Goal: Task Accomplishment & Management: Complete application form

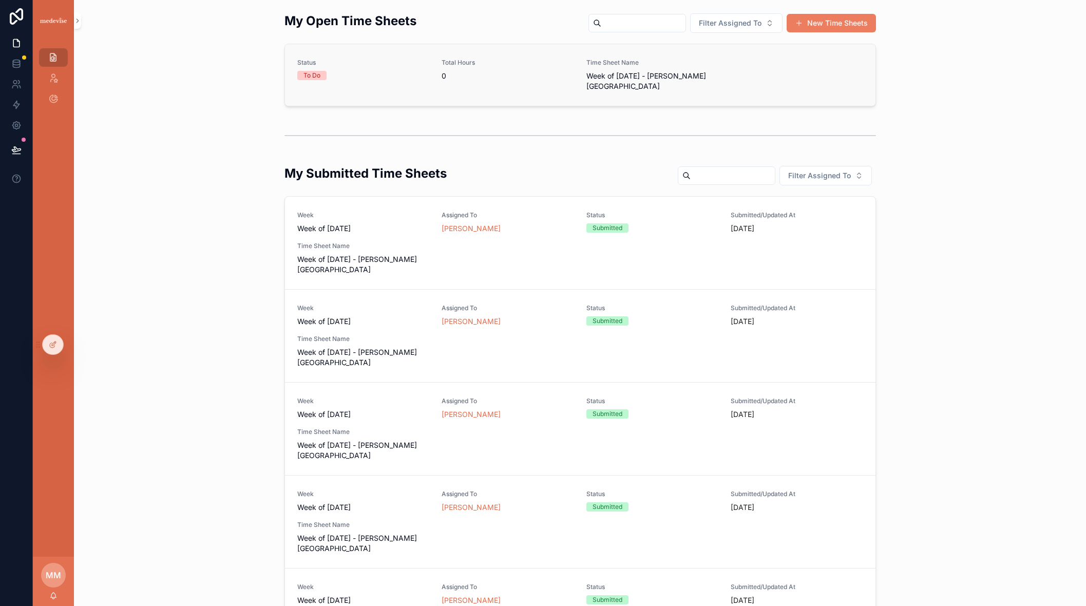
click at [466, 90] on div "Total Hours 0" at bounding box center [508, 75] width 132 height 33
click at [425, 96] on link "Status To Do Total Hours 0 Time Sheet Name Week of [DATE] - [PERSON_NAME]" at bounding box center [580, 75] width 590 height 62
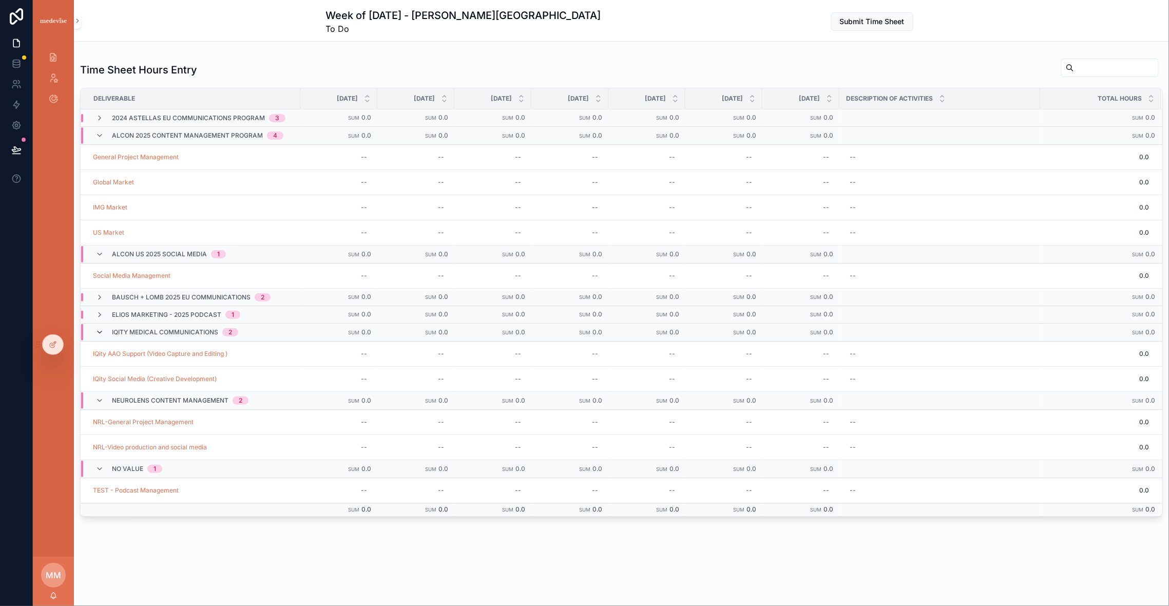
click at [98, 336] on icon "scrollable content" at bounding box center [100, 332] width 8 height 8
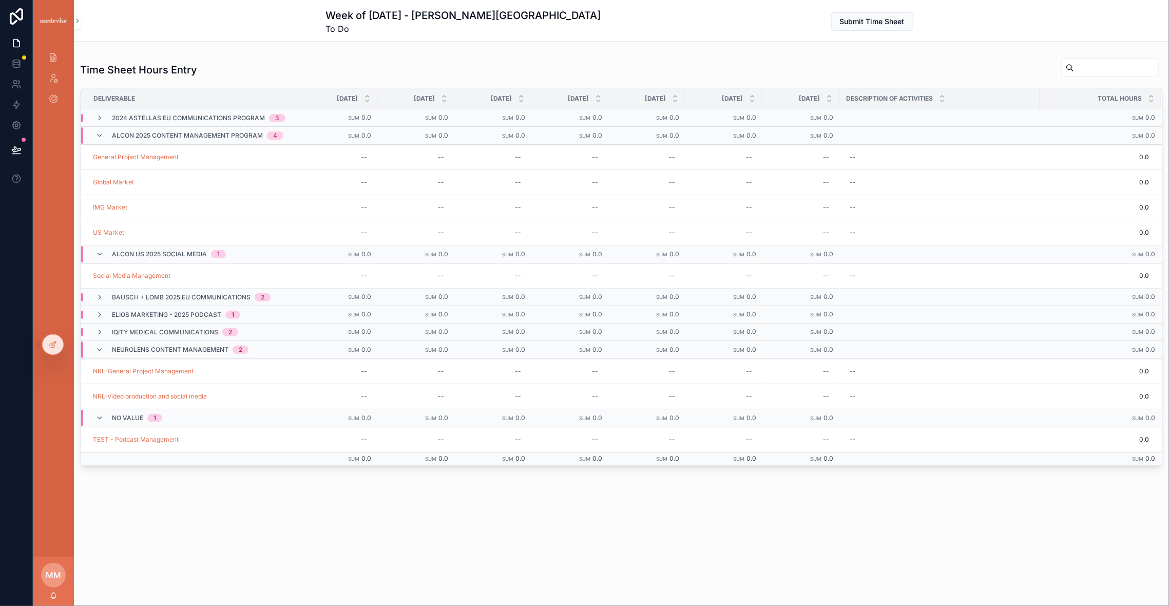
click at [97, 336] on icon "scrollable content" at bounding box center [100, 332] width 8 height 8
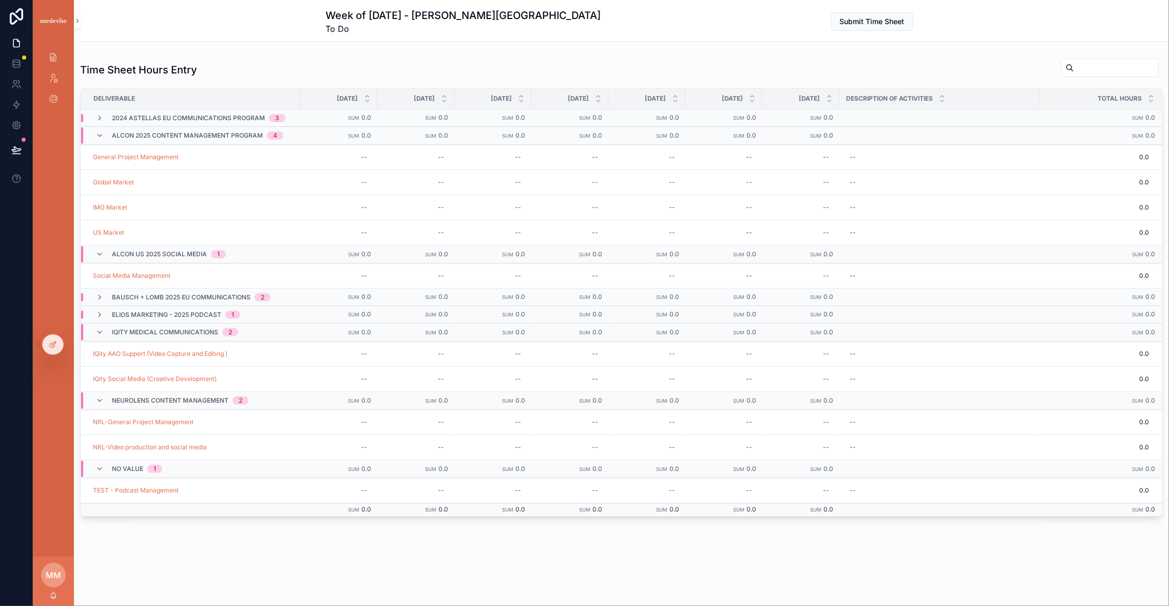
click at [97, 336] on icon "scrollable content" at bounding box center [100, 332] width 8 height 8
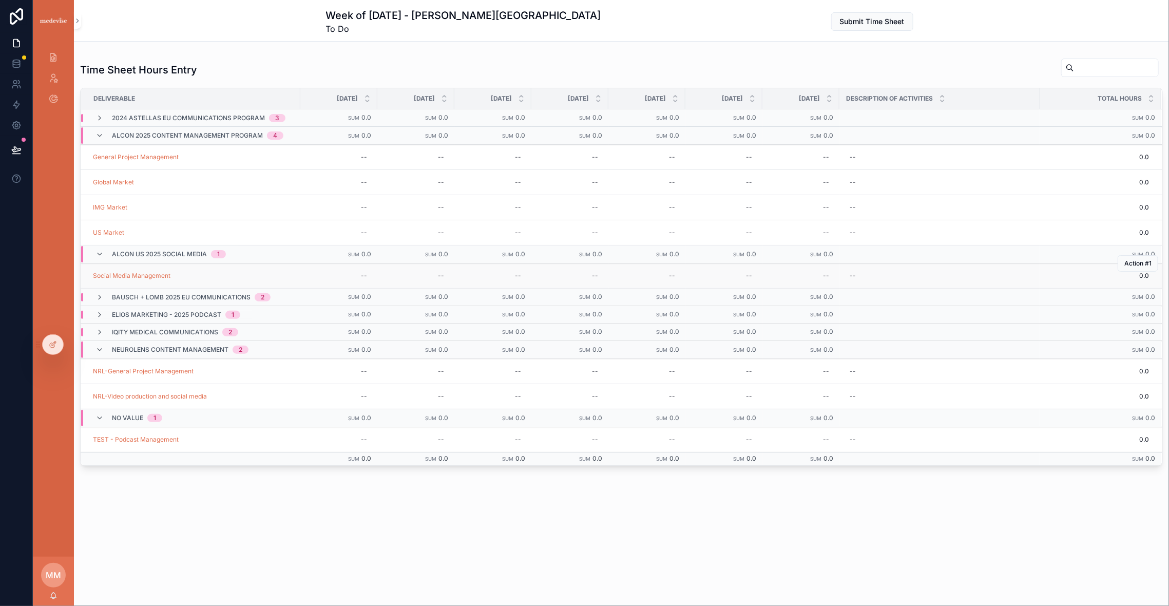
click at [354, 268] on td "--" at bounding box center [338, 275] width 77 height 25
click at [350, 278] on div "--" at bounding box center [339, 276] width 65 height 16
type input "***"
click at [484, 292] on icon "scrollable content" at bounding box center [488, 291] width 8 height 8
